Goal: Navigation & Orientation: Find specific page/section

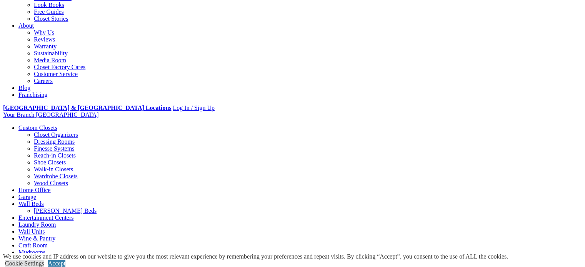
scroll to position [384, 0]
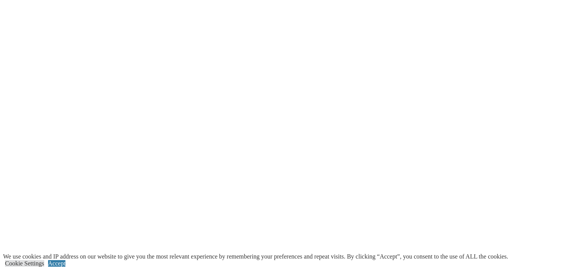
scroll to position [1807, 0]
